Goal: Task Accomplishment & Management: Use online tool/utility

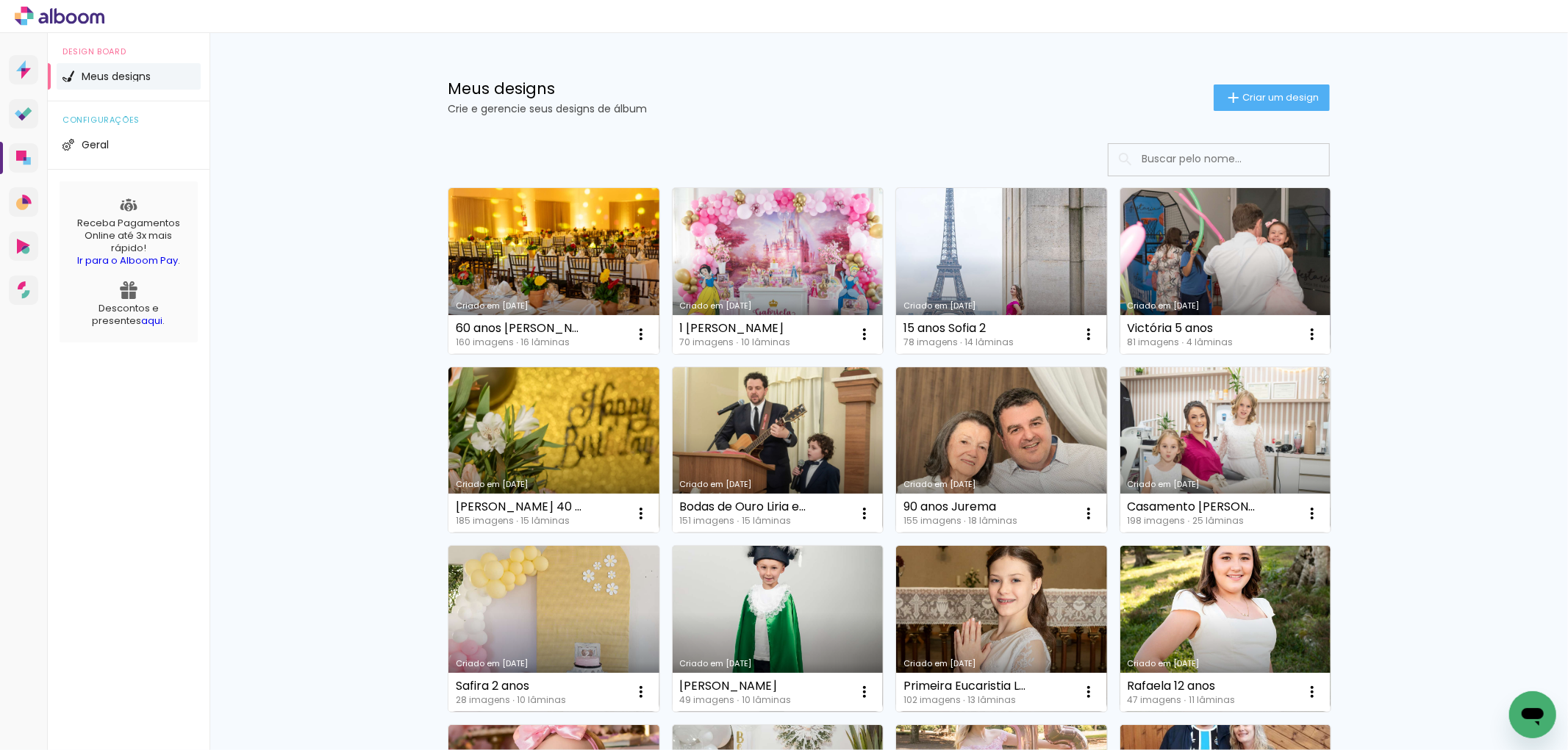
click at [1236, 268] on link "Criado em [DATE]" at bounding box center [1225, 270] width 211 height 166
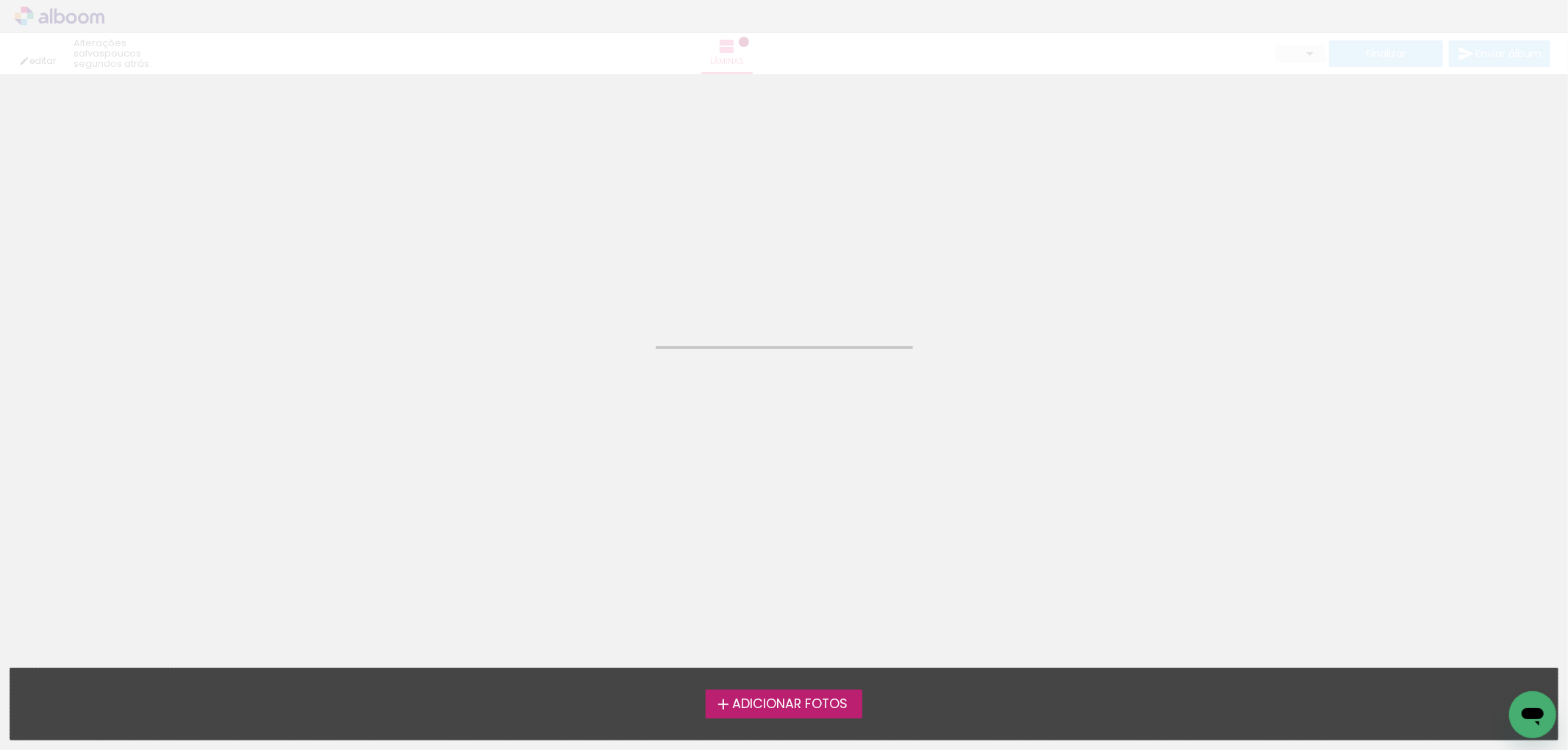
click at [1236, 268] on neon-animated-pages "Confirmar Cancelar" at bounding box center [784, 413] width 1568 height 676
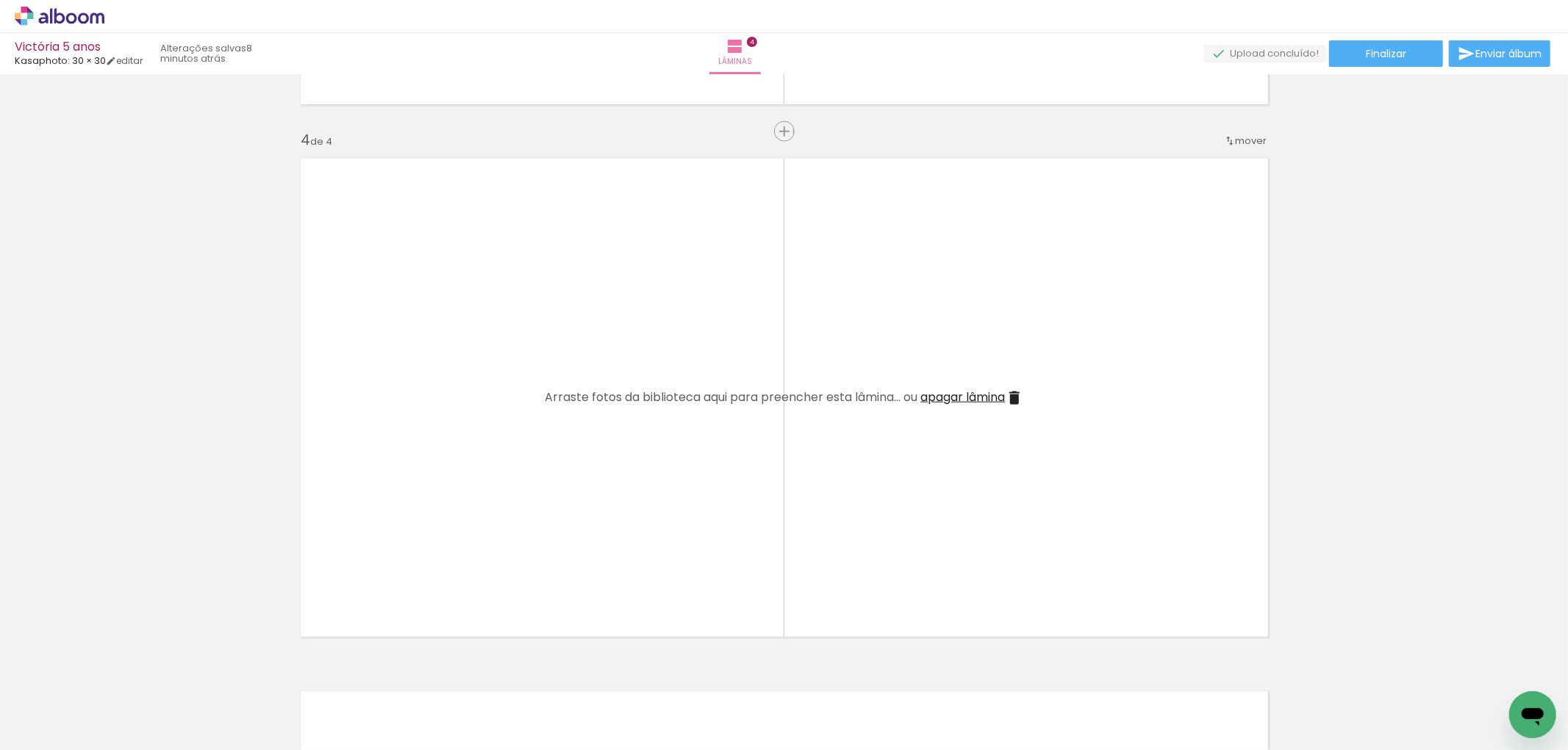
scroll to position [1573, 0]
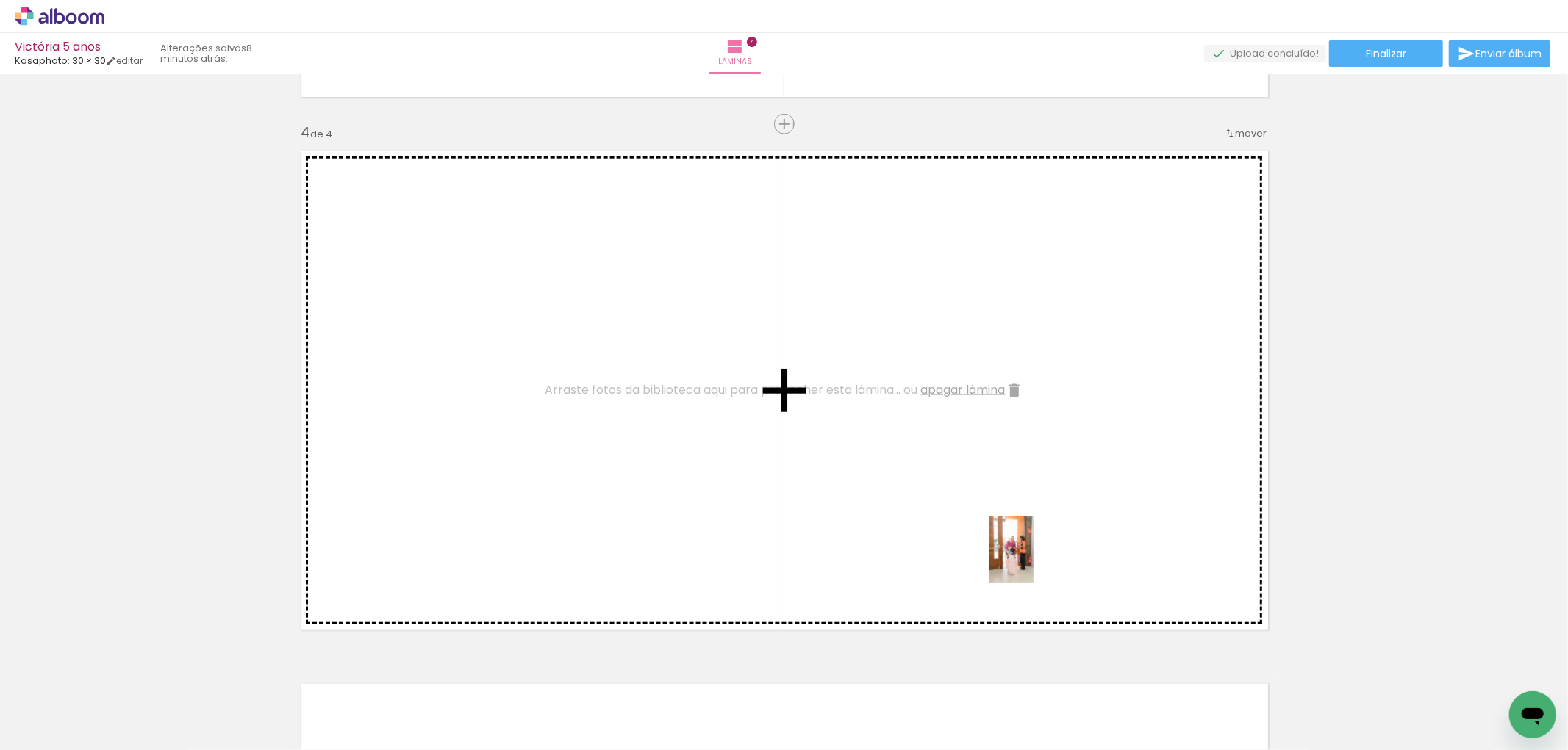
drag, startPoint x: 1241, startPoint y: 708, endPoint x: 1034, endPoint y: 561, distance: 253.9
click at [1034, 561] on quentale-workspace at bounding box center [784, 375] width 1568 height 750
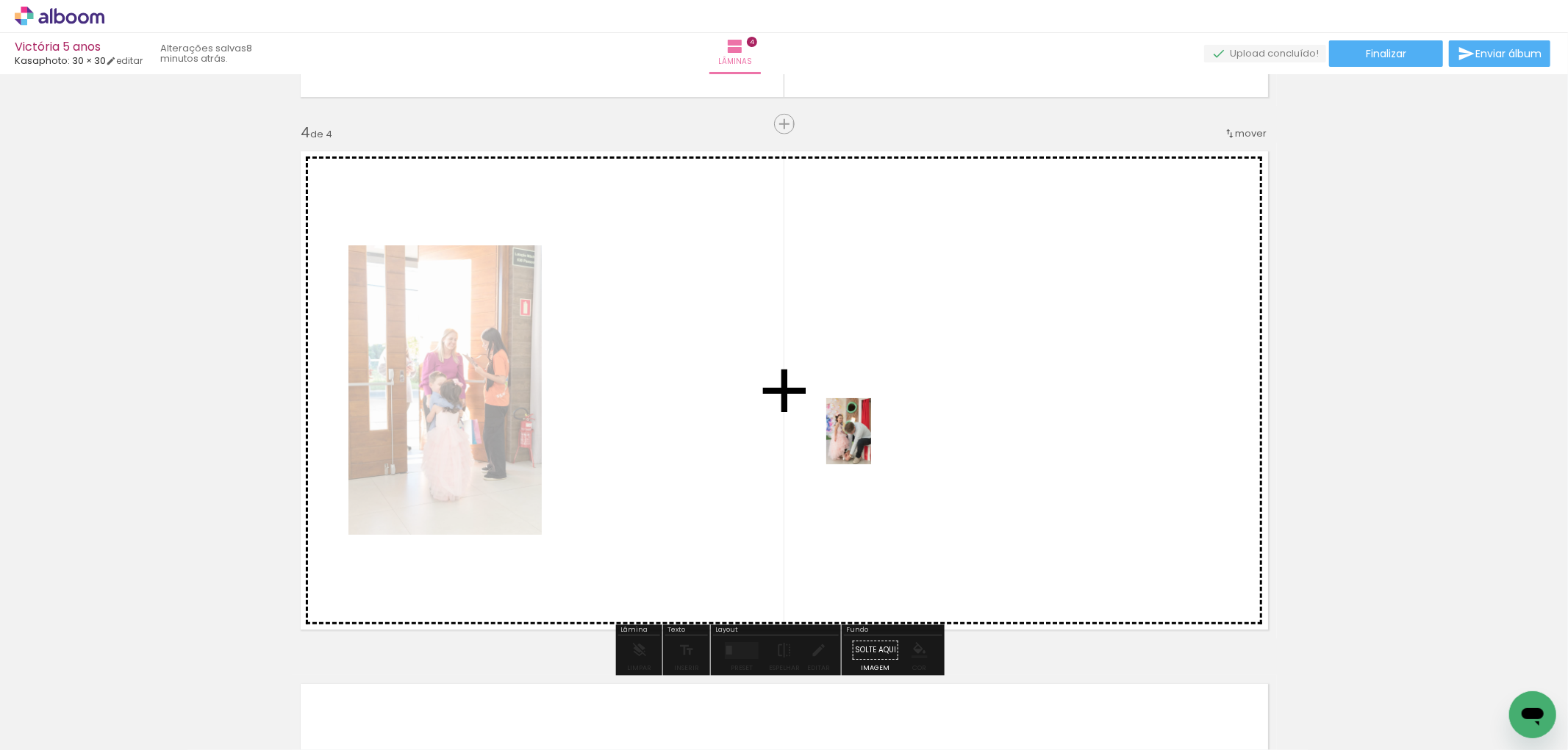
drag, startPoint x: 1333, startPoint y: 716, endPoint x: 871, endPoint y: 443, distance: 536.6
click at [871, 443] on quentale-workspace at bounding box center [784, 375] width 1568 height 750
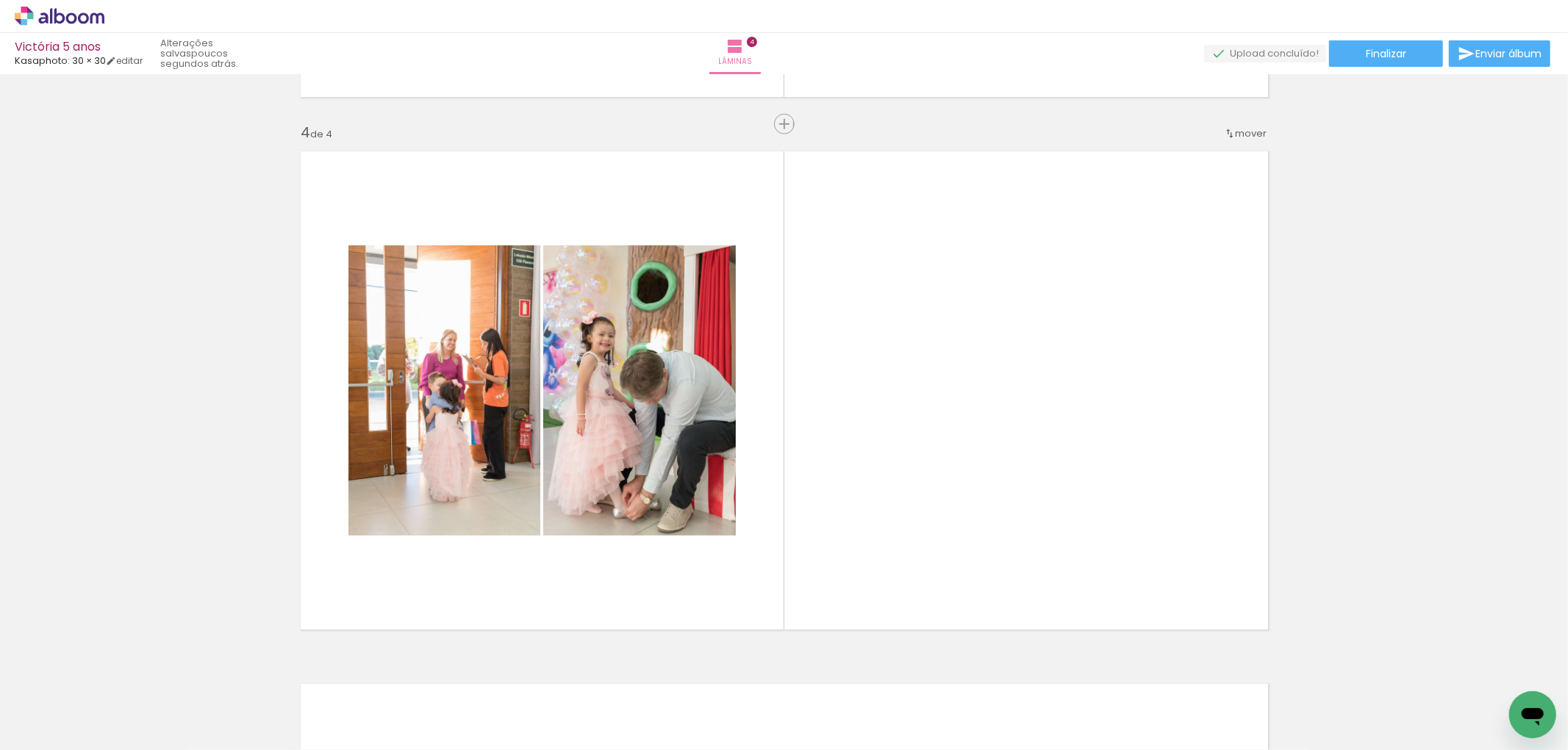
scroll to position [0, 2119]
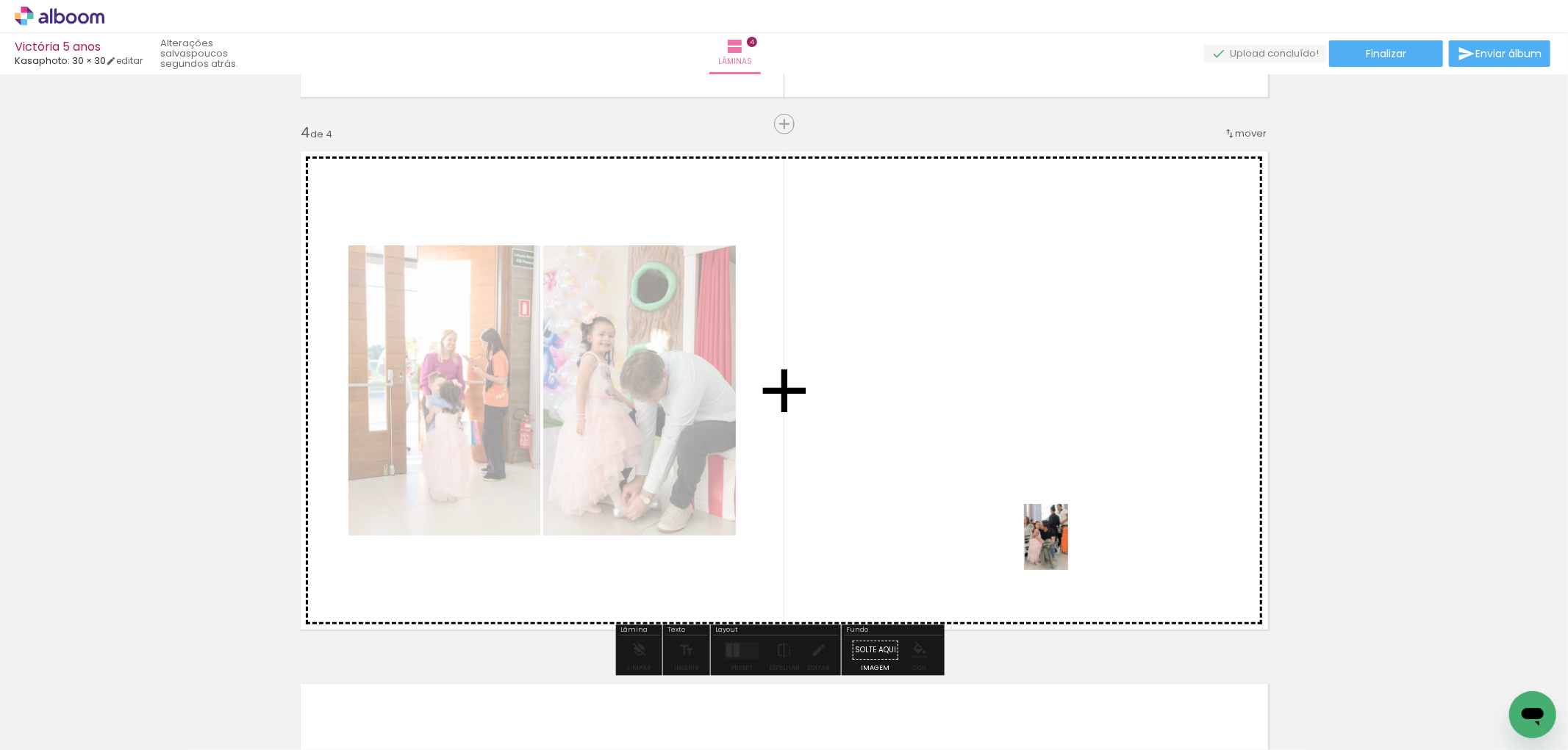
drag, startPoint x: 1322, startPoint y: 713, endPoint x: 1067, endPoint y: 547, distance: 304.3
click at [1067, 547] on quentale-workspace at bounding box center [784, 375] width 1568 height 750
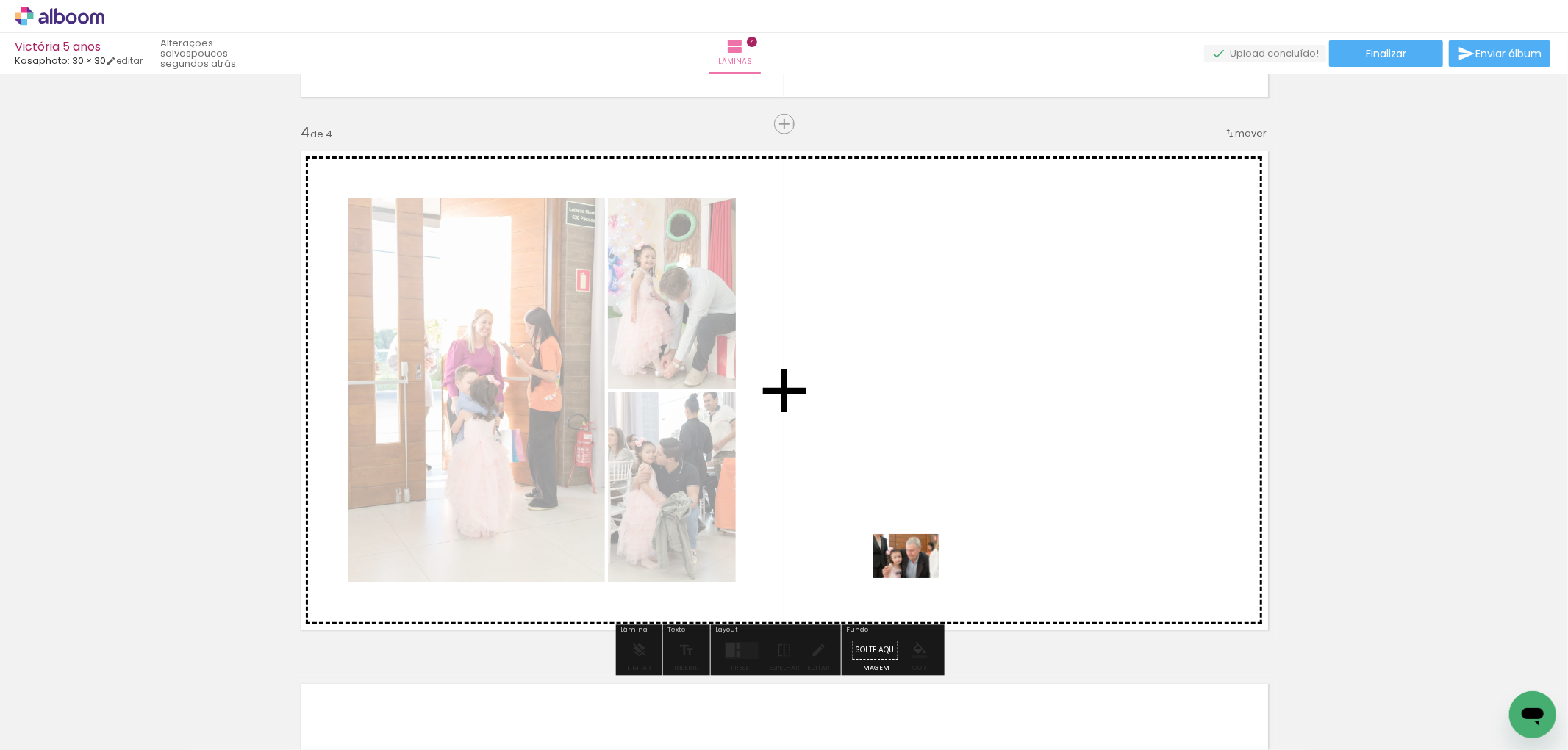
drag, startPoint x: 930, startPoint y: 721, endPoint x: 917, endPoint y: 579, distance: 142.6
click at [917, 579] on quentale-workspace at bounding box center [784, 375] width 1568 height 750
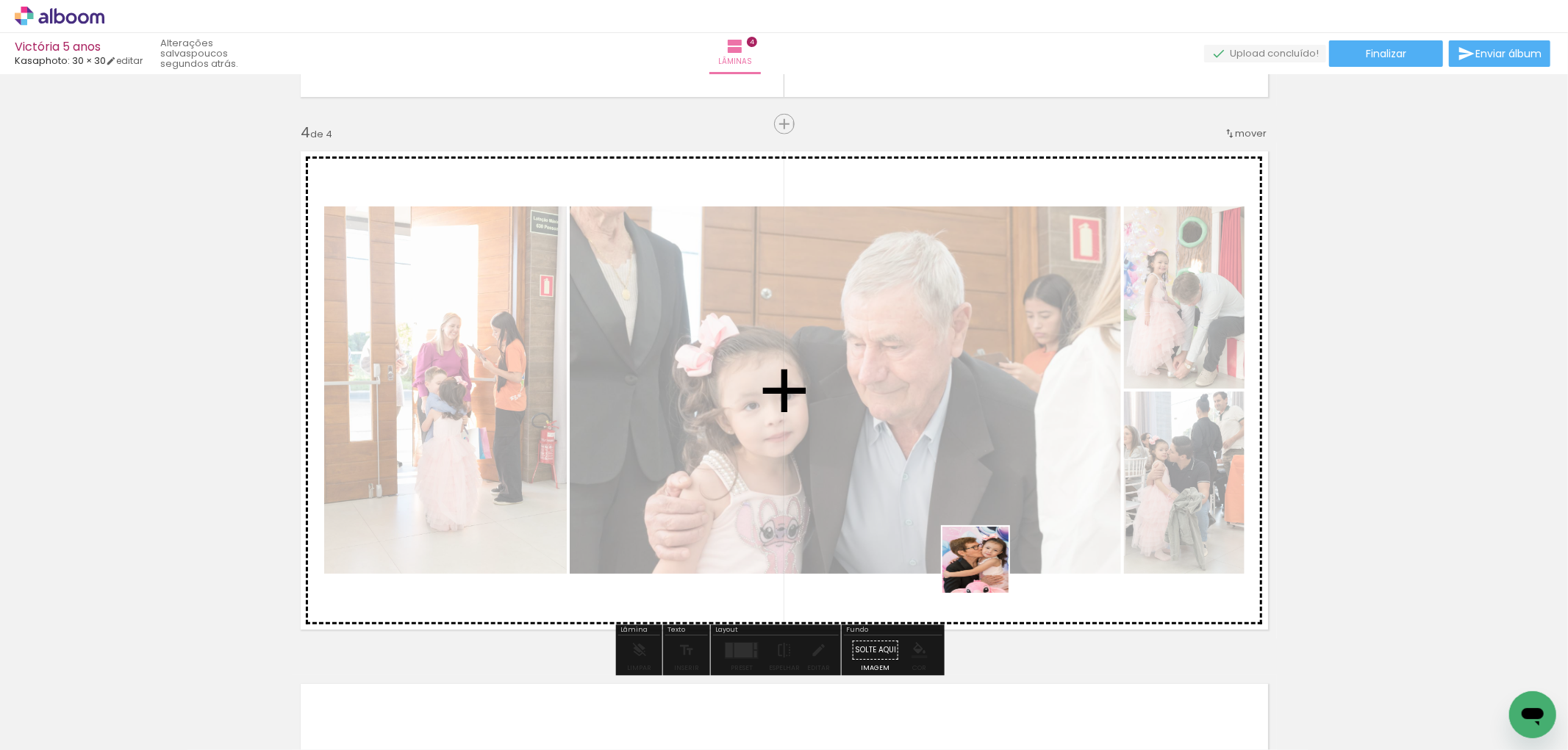
drag, startPoint x: 1001, startPoint y: 717, endPoint x: 986, endPoint y: 567, distance: 150.7
click at [986, 567] on quentale-workspace at bounding box center [784, 375] width 1568 height 750
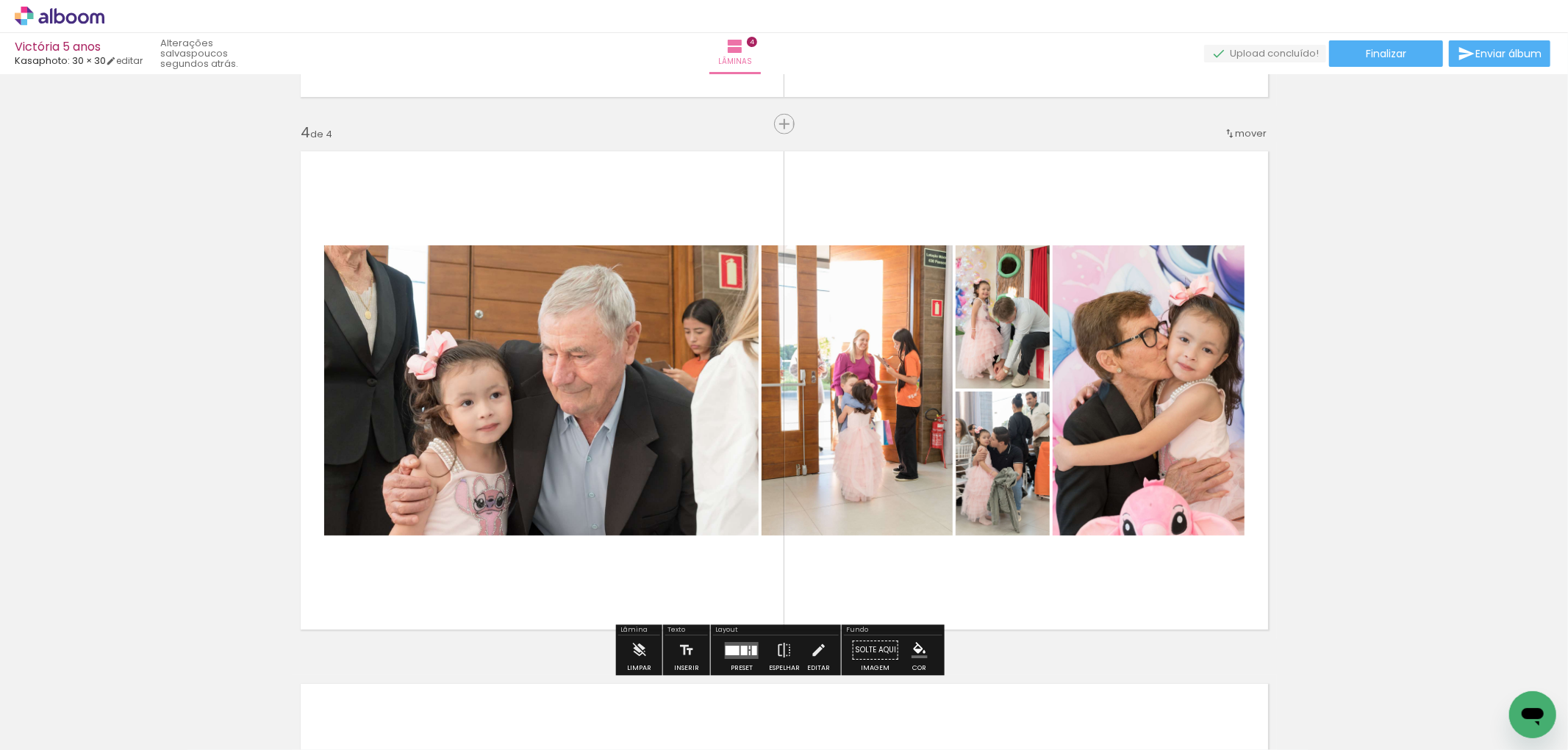
scroll to position [0, 2353]
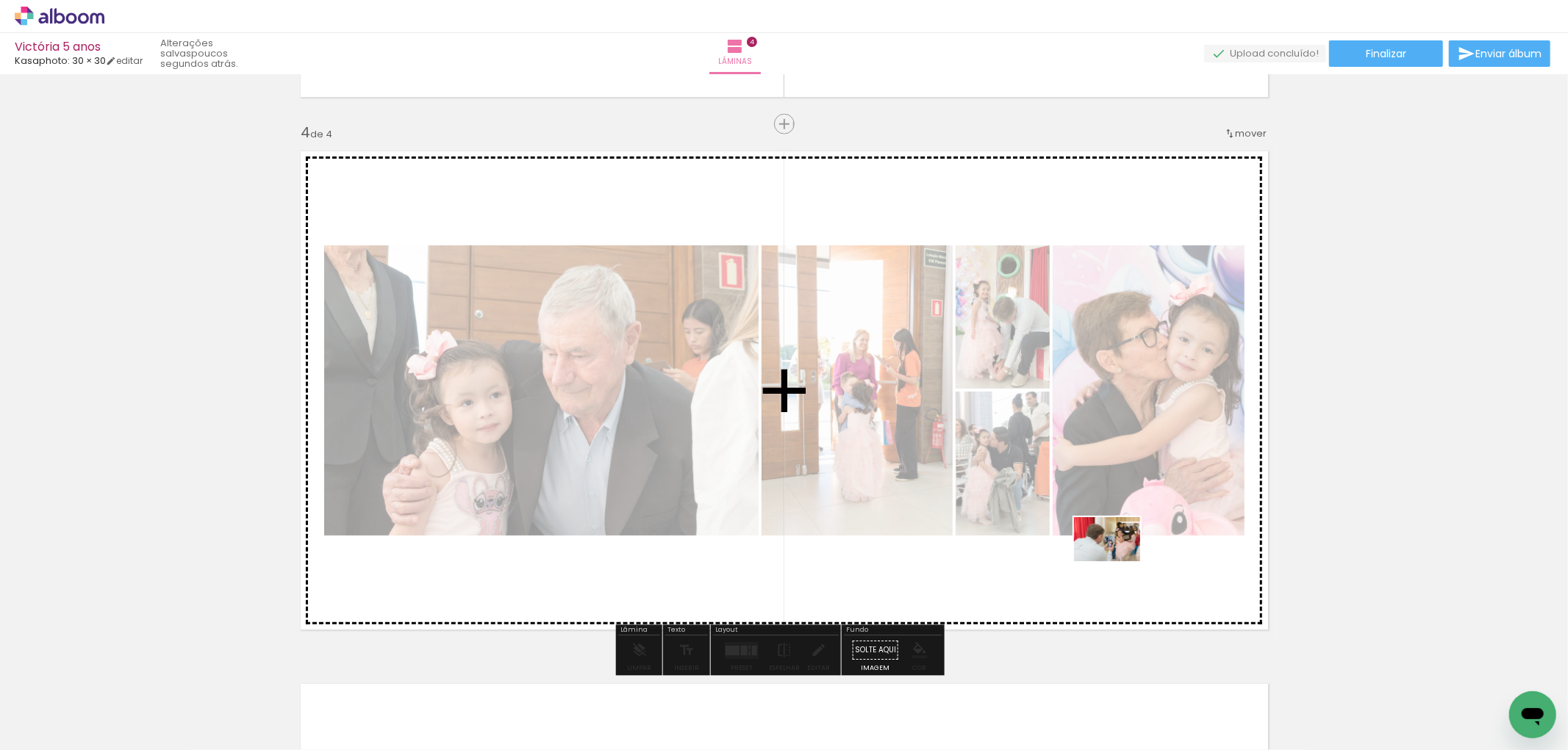
drag, startPoint x: 1261, startPoint y: 718, endPoint x: 1118, endPoint y: 561, distance: 212.4
click at [1118, 561] on quentale-workspace at bounding box center [784, 375] width 1568 height 750
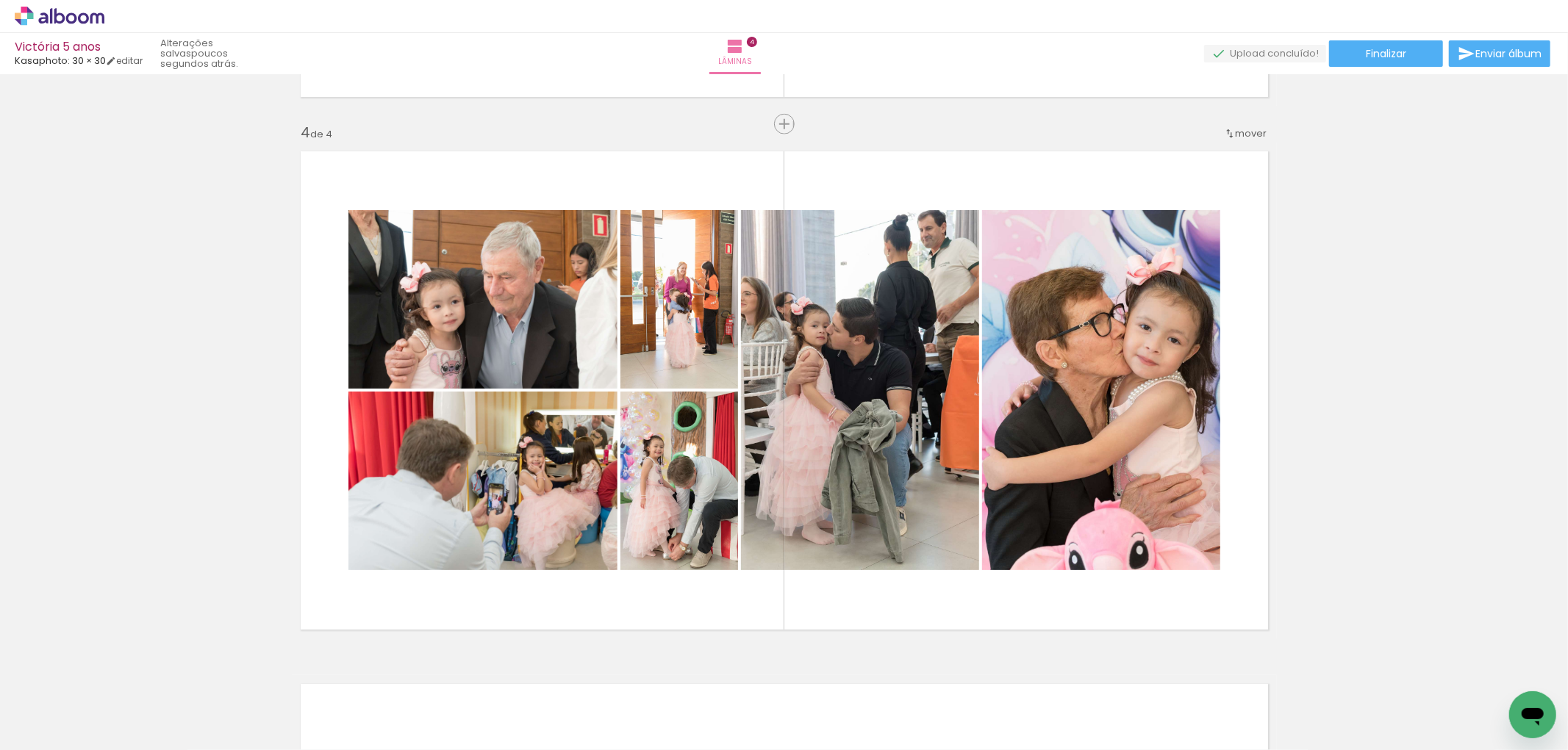
scroll to position [0, 3171]
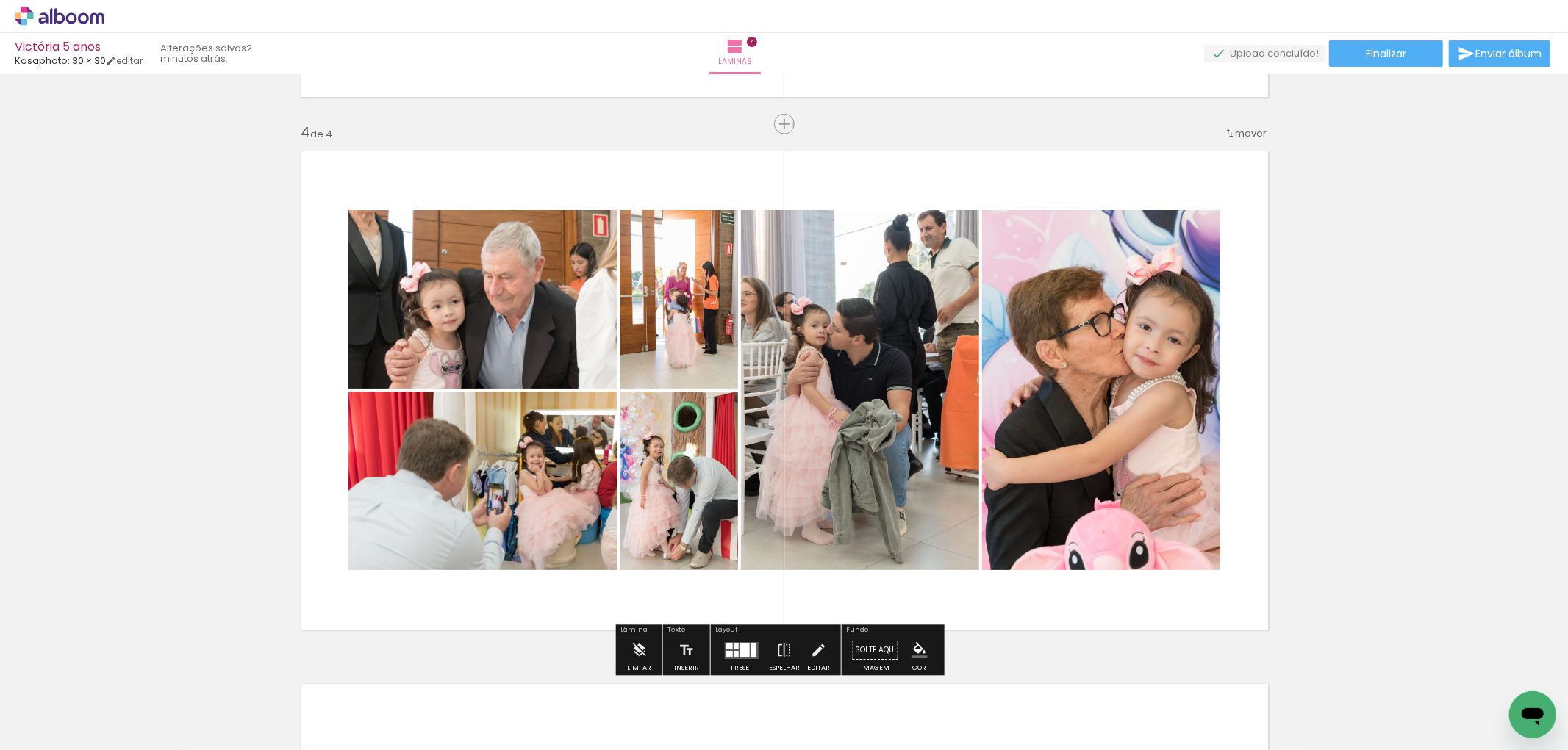
scroll to position [0, 1209]
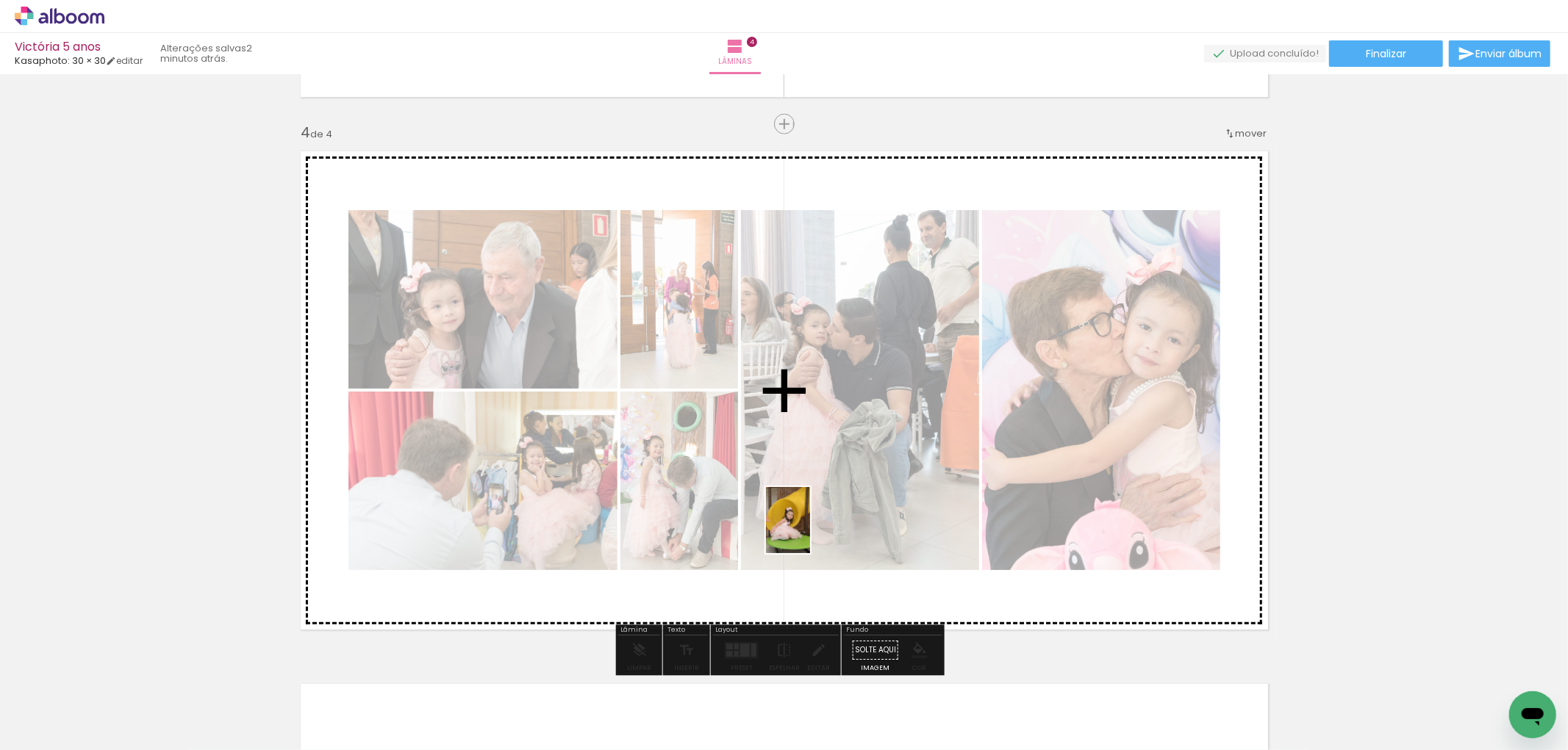
drag, startPoint x: 680, startPoint y: 708, endPoint x: 811, endPoint y: 530, distance: 221.0
click at [811, 530] on quentale-workspace at bounding box center [784, 375] width 1568 height 750
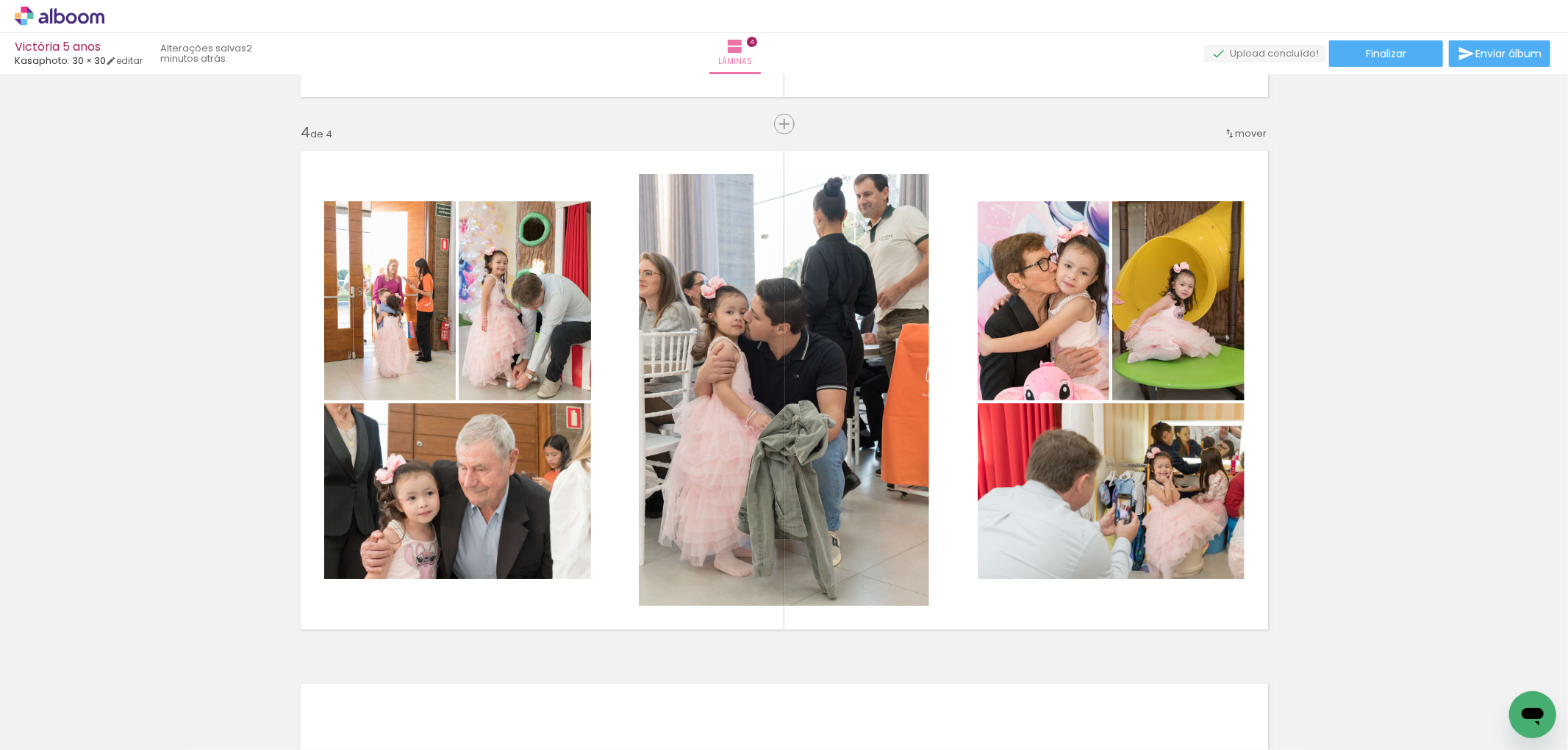
scroll to position [0, 2614]
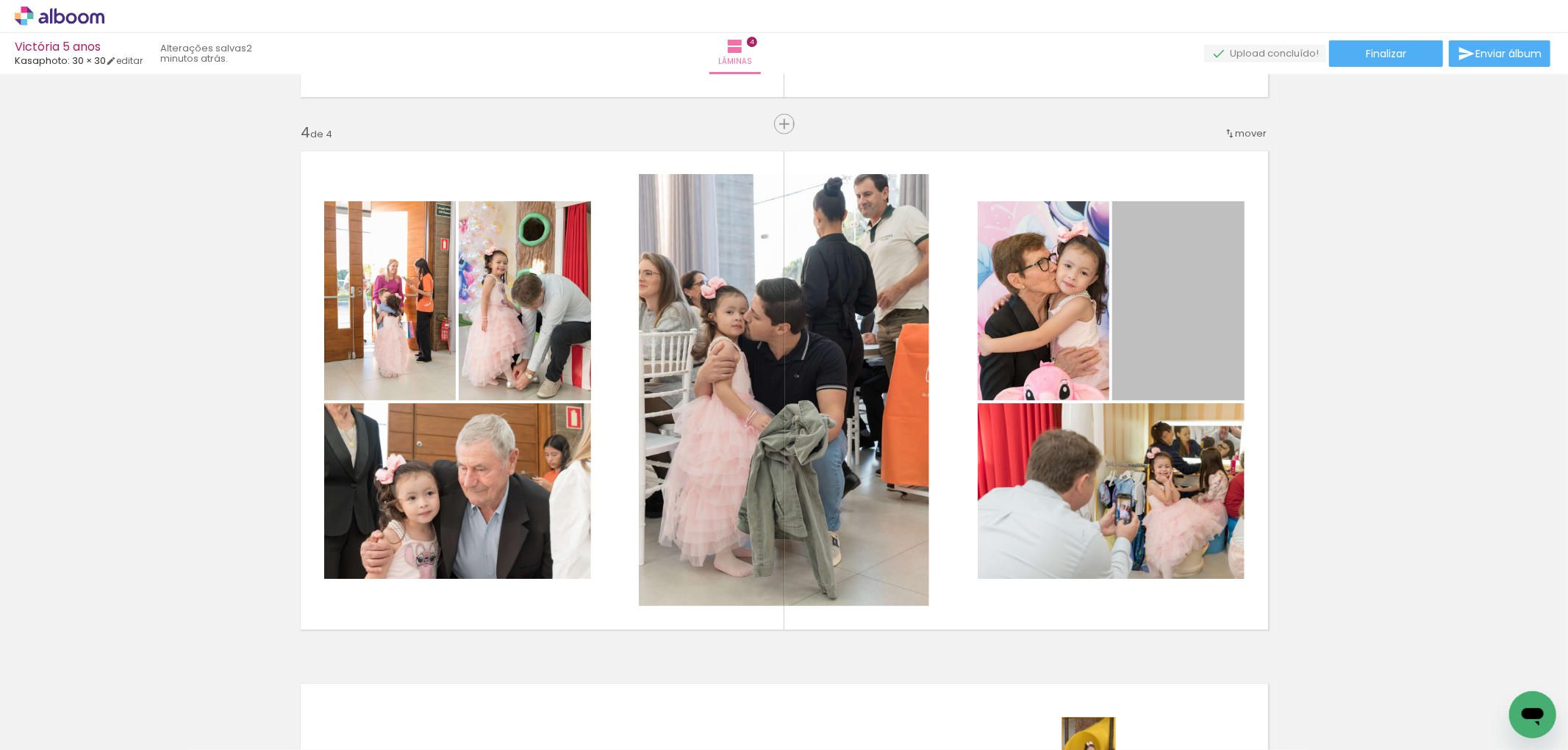
drag, startPoint x: 1210, startPoint y: 323, endPoint x: 1082, endPoint y: 758, distance: 453.4
click at [1082, 750] on html "link( href="../../bower_components/polymer/polymer.html" rel="import" ) picture…" at bounding box center [784, 375] width 1568 height 750
drag, startPoint x: 1203, startPoint y: 318, endPoint x: 1015, endPoint y: 727, distance: 450.1
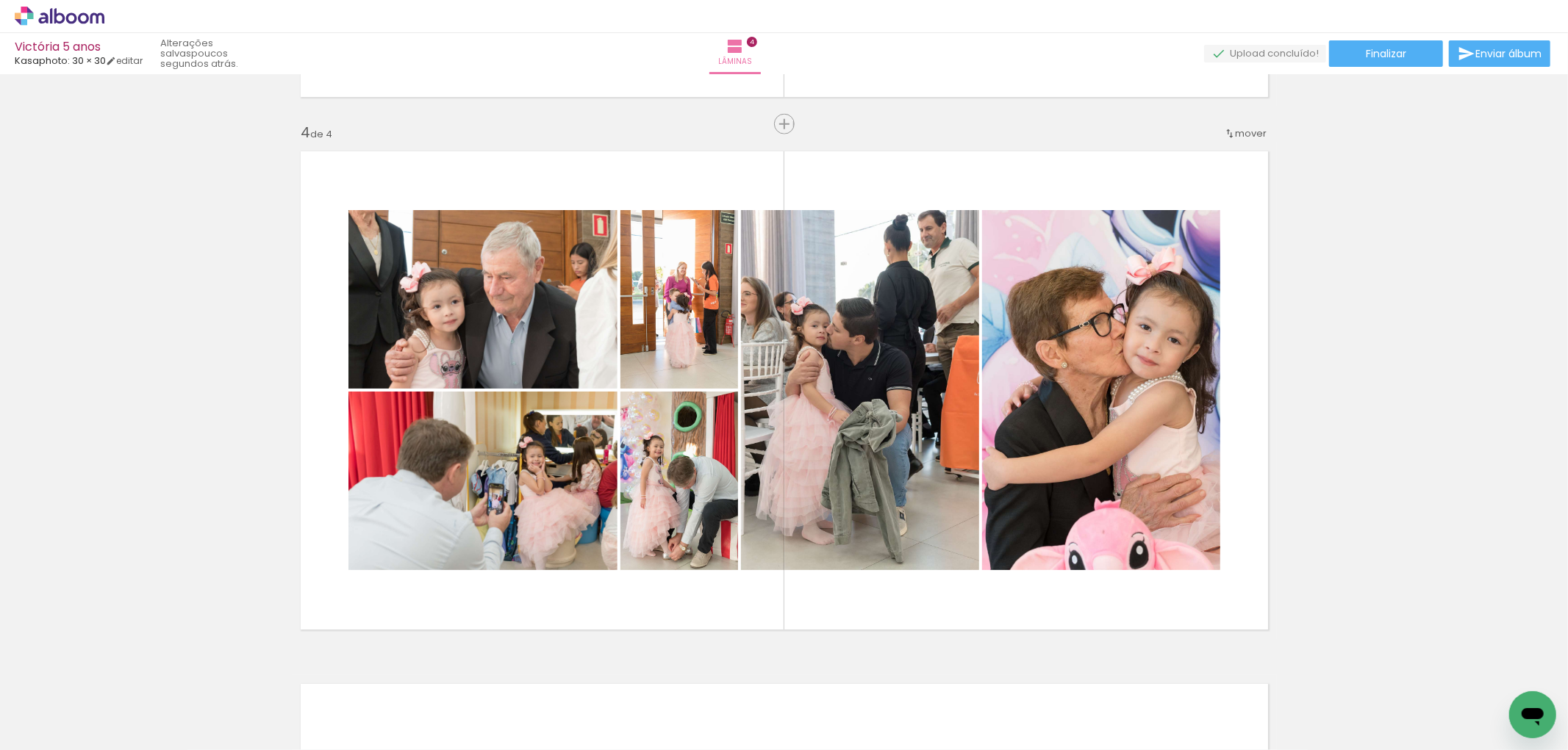
scroll to position [0, 962]
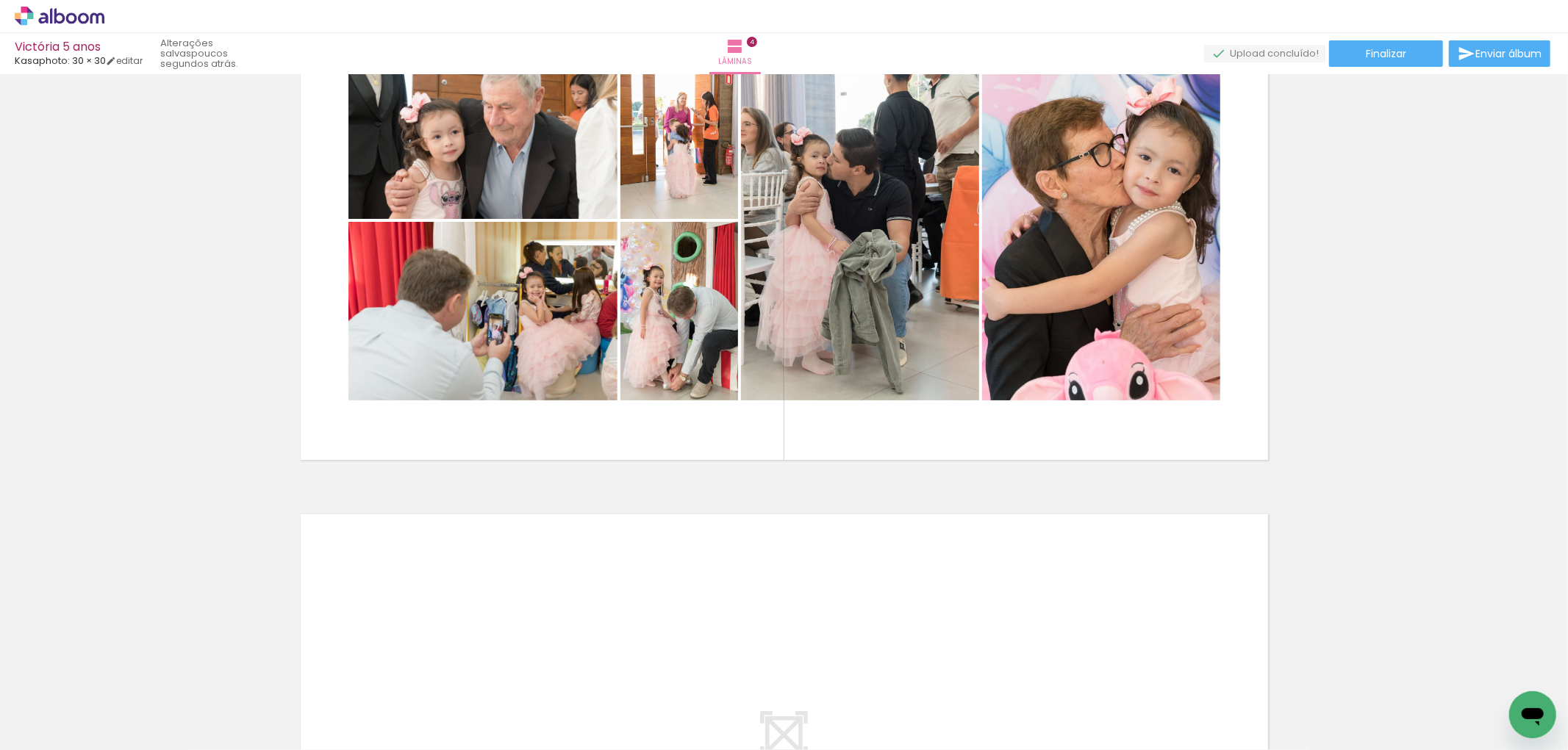
scroll to position [1768, 0]
